Goal: Task Accomplishment & Management: Complete application form

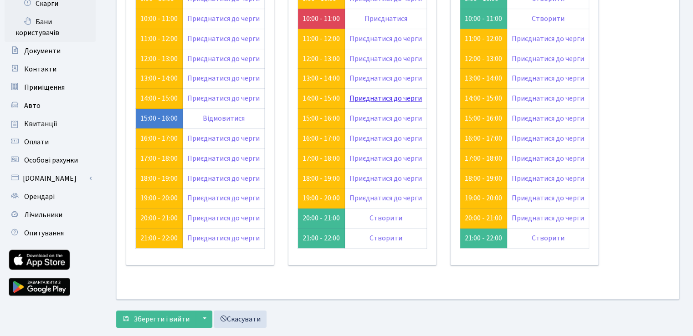
scroll to position [116, 0]
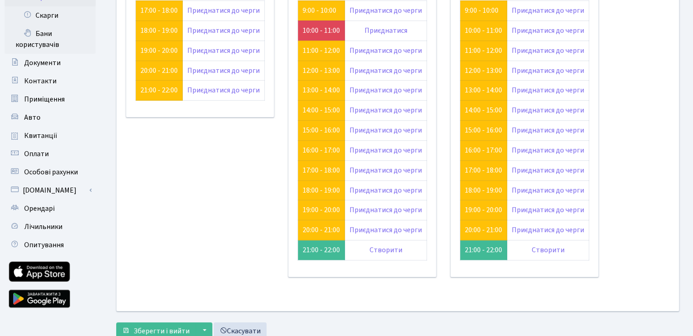
scroll to position [161, 0]
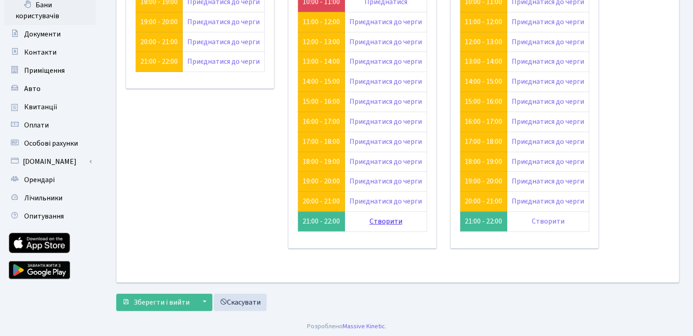
click at [375, 216] on link "Створити" at bounding box center [385, 221] width 33 height 10
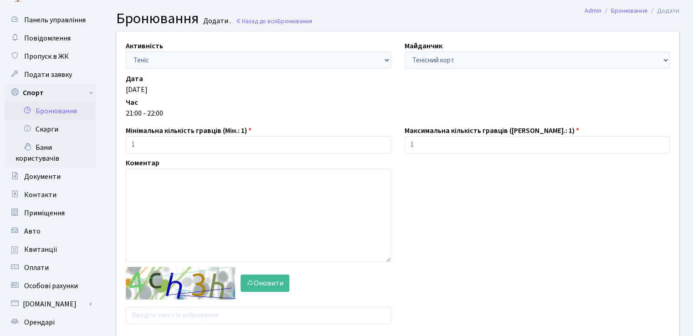
scroll to position [91, 0]
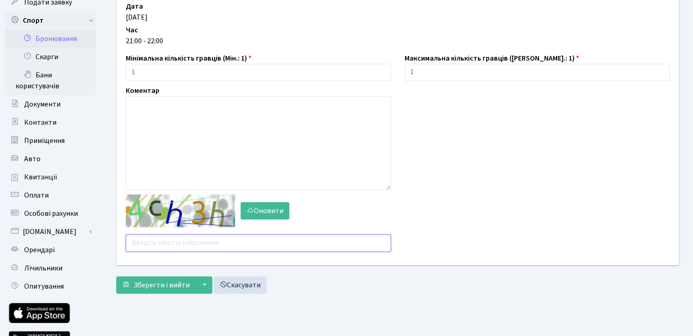
click at [179, 248] on input "text" at bounding box center [258, 242] width 265 height 17
type input "etnpx"
click at [116, 276] on button "Зберегти і вийти" at bounding box center [155, 284] width 79 height 17
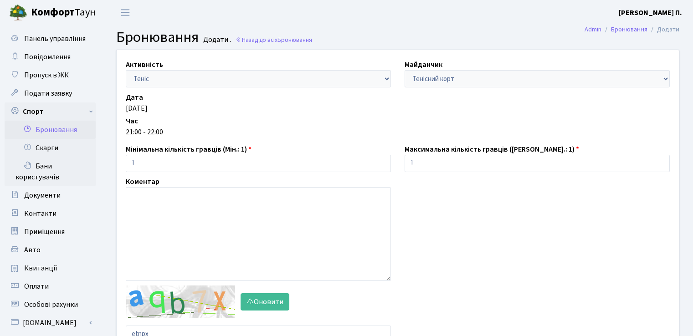
scroll to position [76, 0]
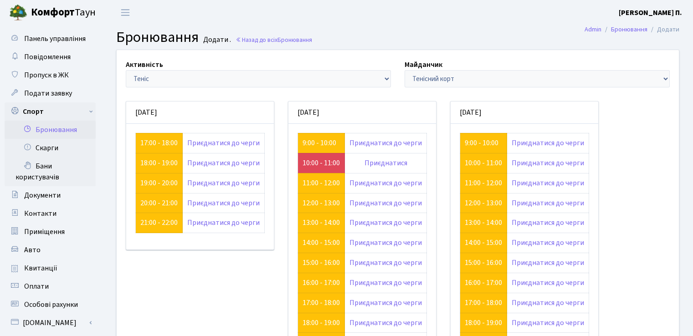
scroll to position [161, 0]
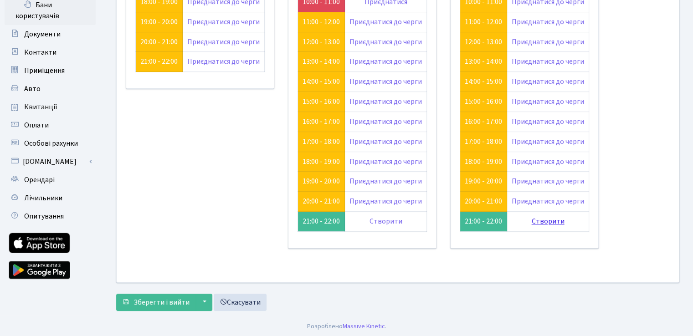
click at [545, 221] on link "Створити" at bounding box center [547, 221] width 33 height 10
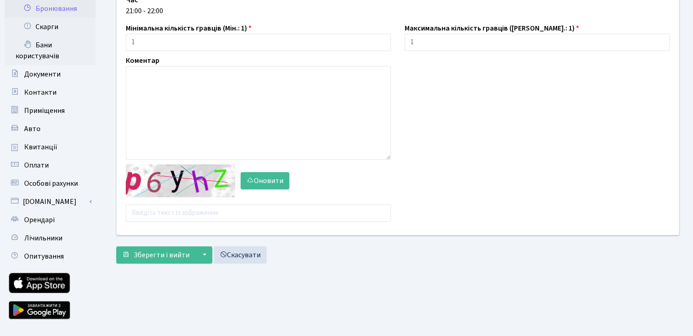
scroll to position [140, 0]
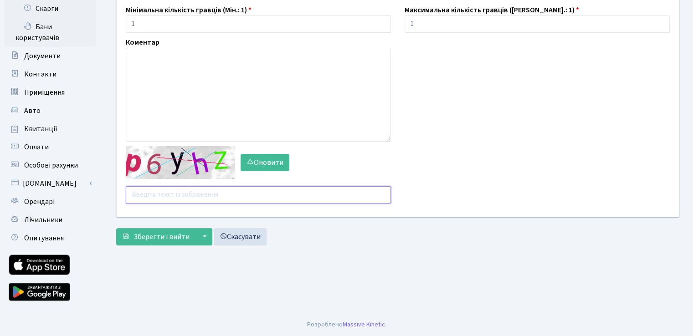
click at [138, 196] on input "text" at bounding box center [258, 194] width 265 height 17
type input "agrhx"
click at [116, 228] on button "Зберегти і вийти" at bounding box center [155, 236] width 79 height 17
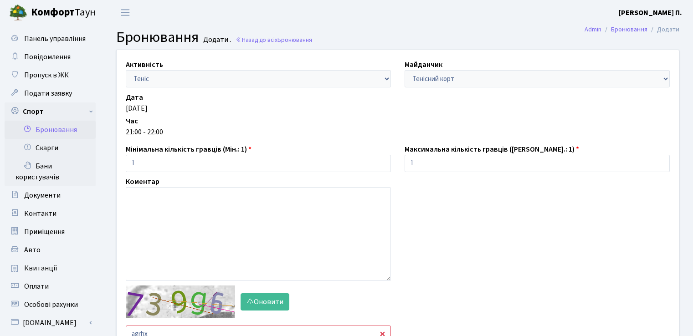
scroll to position [140, 0]
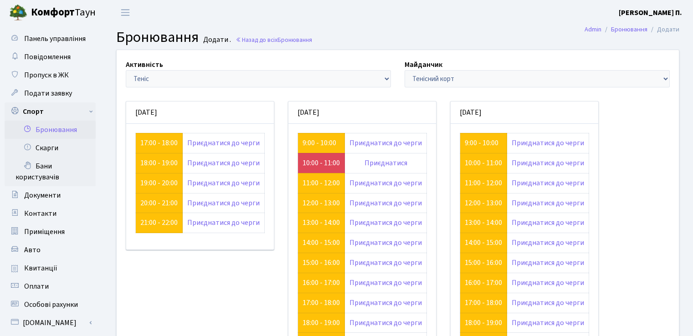
scroll to position [161, 0]
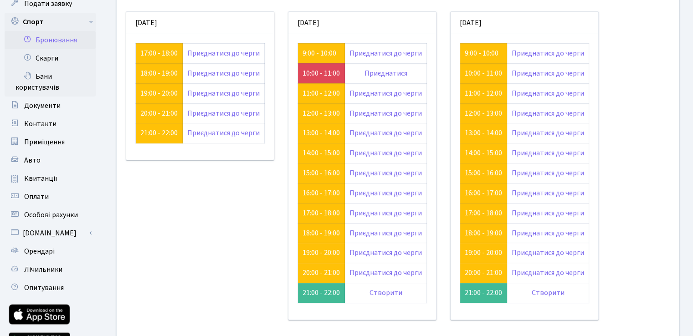
scroll to position [91, 0]
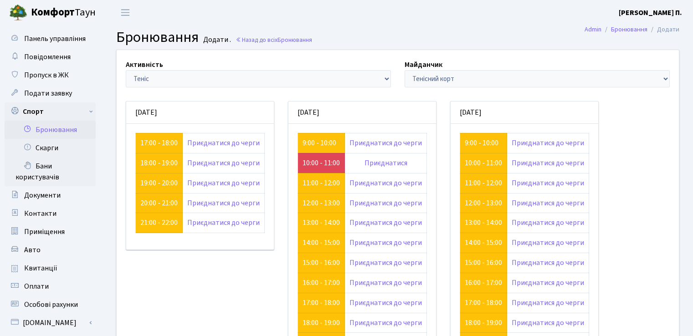
scroll to position [91, 0]
